Goal: Task Accomplishment & Management: Use online tool/utility

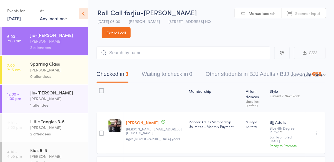
click at [57, 100] on div "[PERSON_NAME]" at bounding box center [56, 99] width 53 height 6
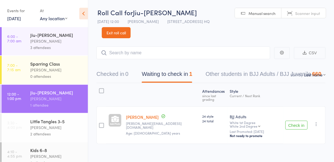
click at [126, 119] on div "Igor Khlebov igor.khlebov@gmail.com Age: 42 years" at bounding box center [162, 125] width 76 height 38
click at [146, 131] on span "Age: 42 years" at bounding box center [153, 133] width 54 height 5
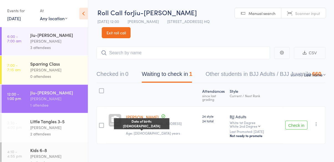
click at [104, 123] on div at bounding box center [101, 125] width 5 height 5
click at [100, 124] on input "checkbox" at bounding box center [100, 124] width 0 height 0
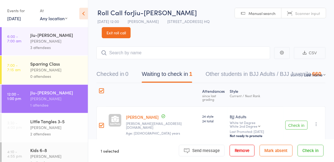
click at [102, 123] on div at bounding box center [101, 125] width 5 height 5
click at [100, 124] on input "checkbox" at bounding box center [100, 124] width 0 height 0
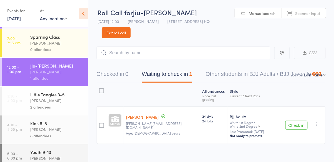
scroll to position [28, 0]
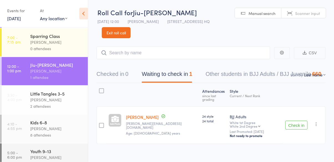
click at [112, 69] on button "Checked in 0" at bounding box center [112, 75] width 32 height 15
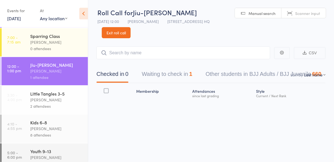
click at [116, 38] on link "Exit roll call" at bounding box center [116, 32] width 29 height 11
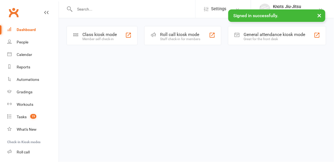
click at [112, 38] on div "Member self check-in" at bounding box center [99, 39] width 34 height 4
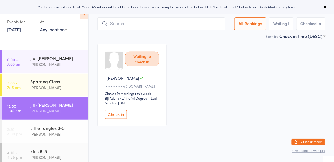
scroll to position [21, 0]
click at [115, 117] on button "Check in" at bounding box center [116, 115] width 22 height 9
